Goal: Check status

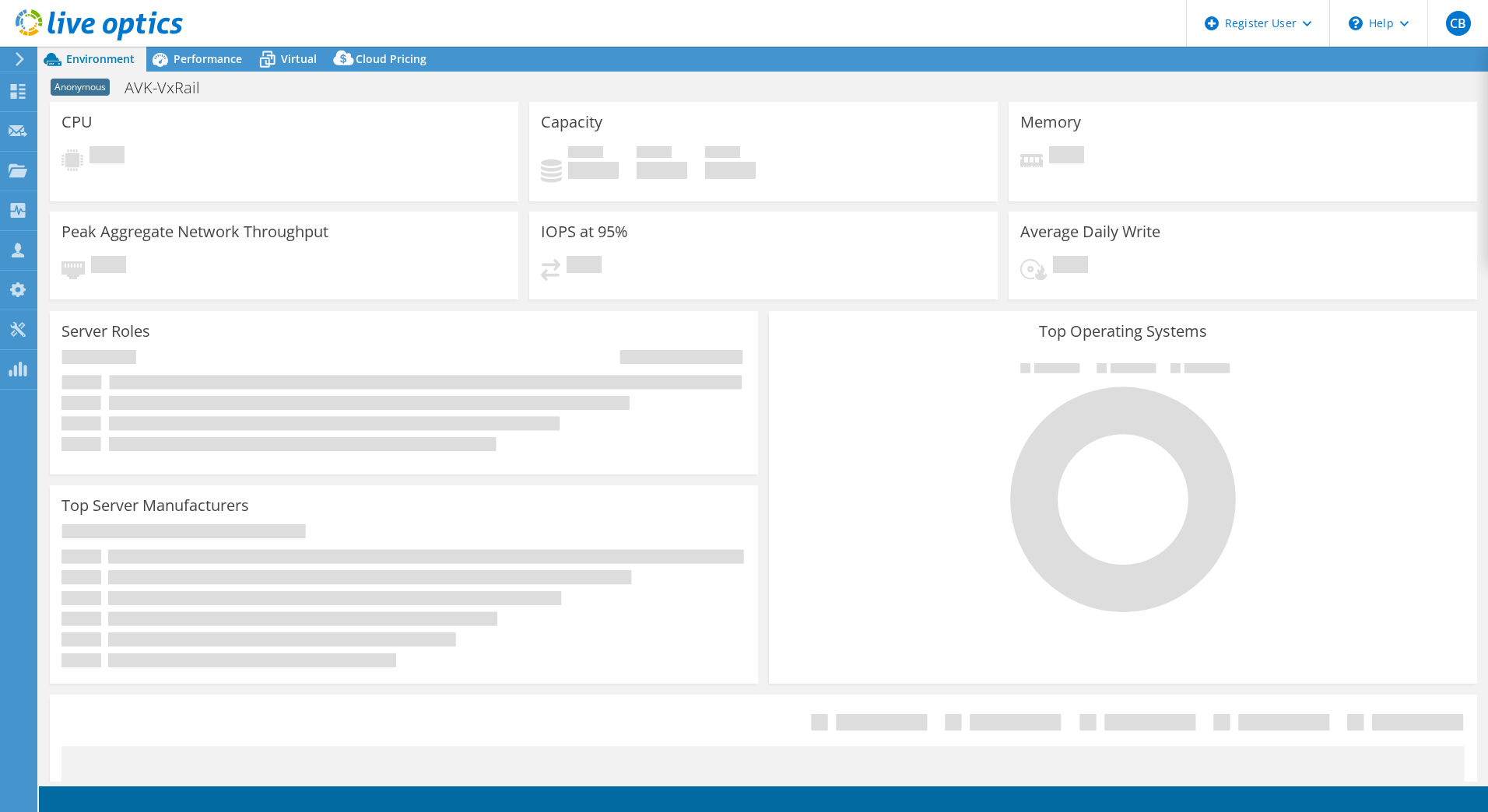
select select "USD"
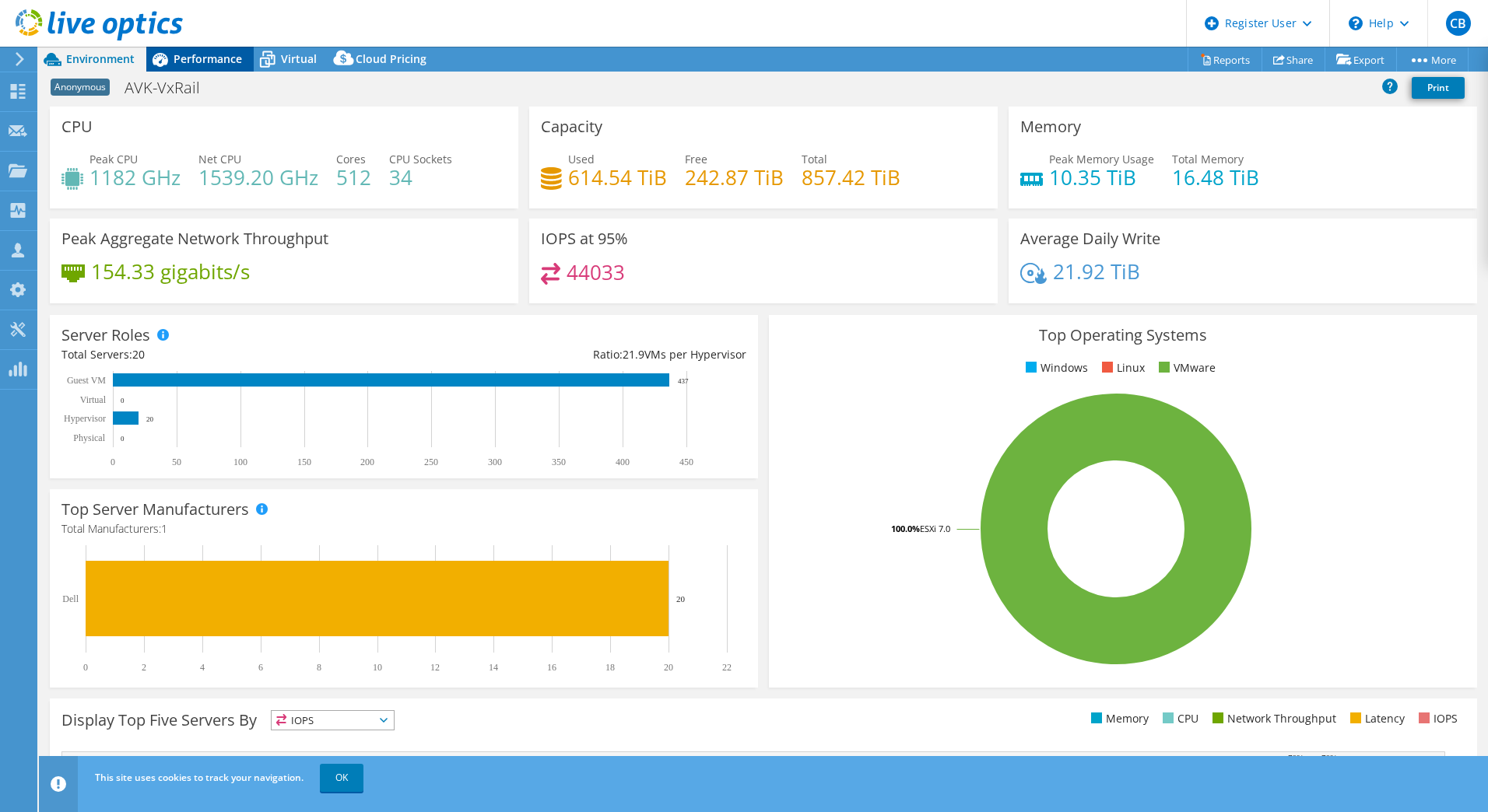
click at [191, 62] on span "Performance" at bounding box center [207, 59] width 68 height 15
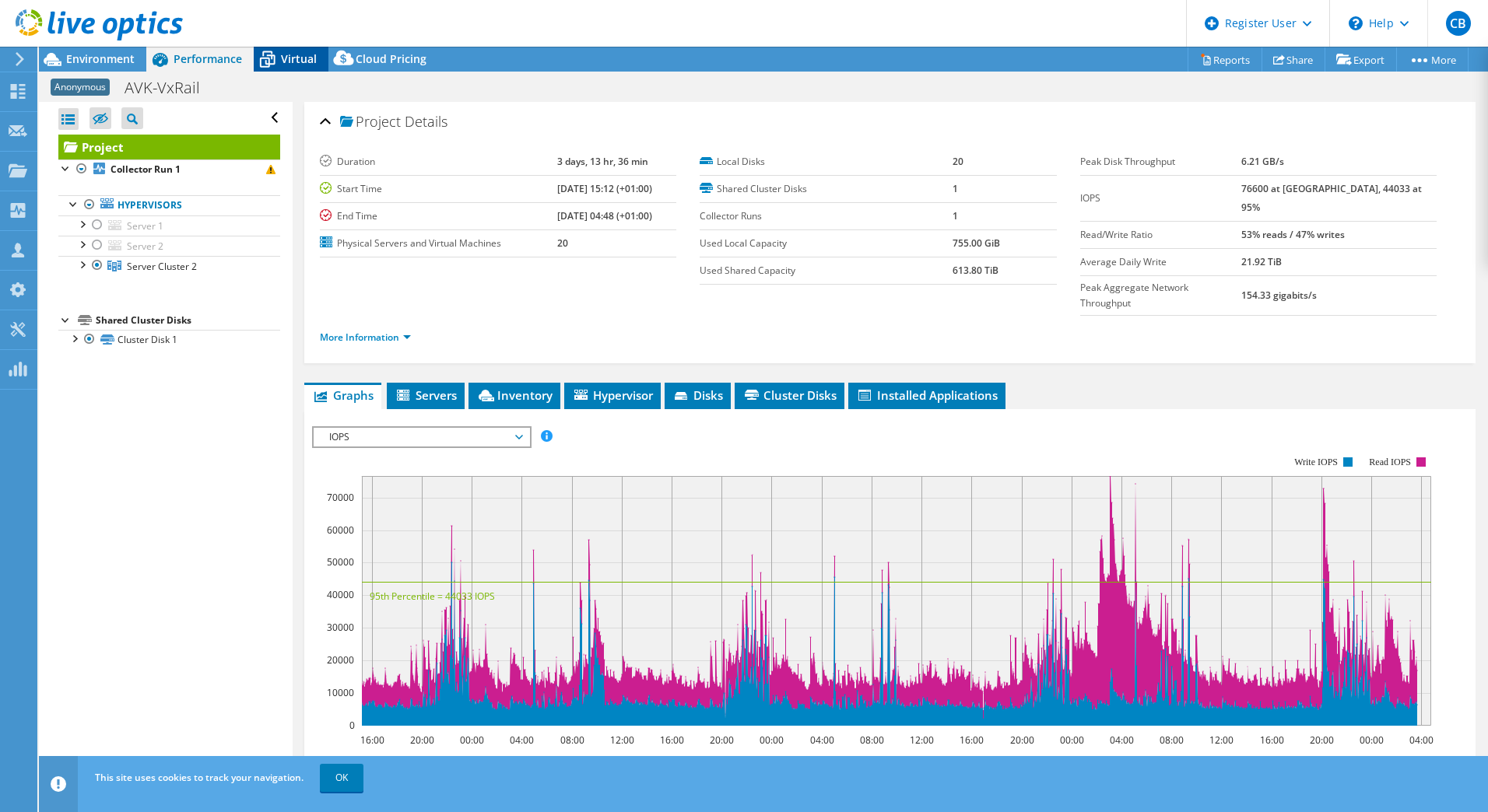
click at [294, 63] on span "Virtual" at bounding box center [298, 59] width 35 height 15
